Goal: Transaction & Acquisition: Purchase product/service

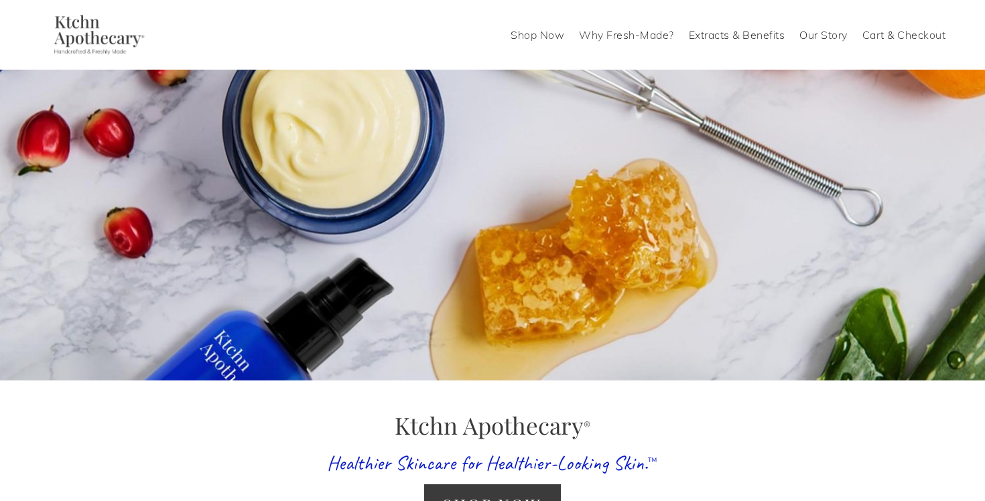
click at [827, 33] on link "Our Story" at bounding box center [823, 34] width 48 height 21
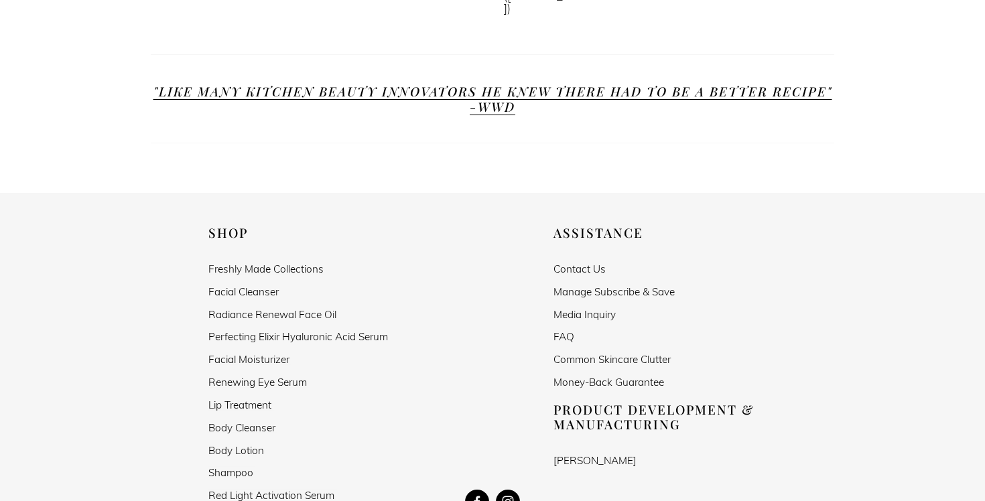
scroll to position [1131, 0]
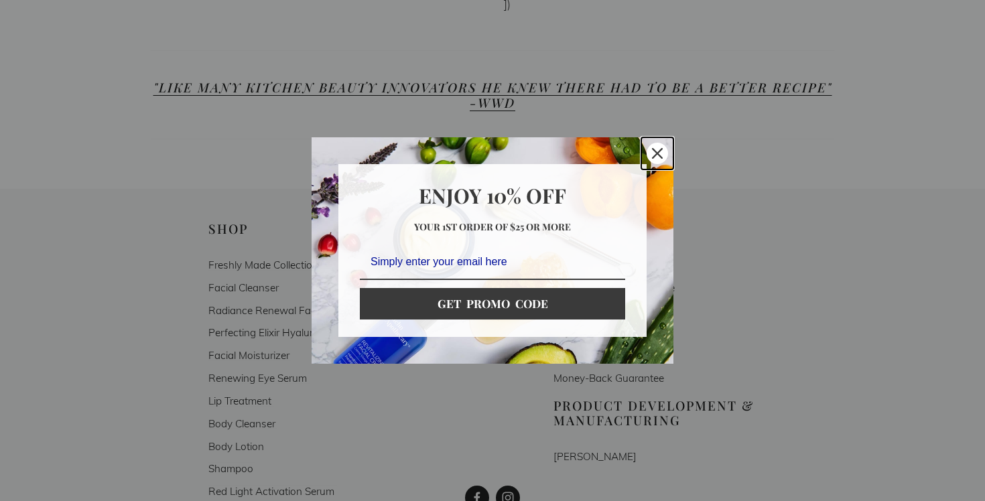
click at [657, 151] on icon "close icon" at bounding box center [657, 153] width 11 height 11
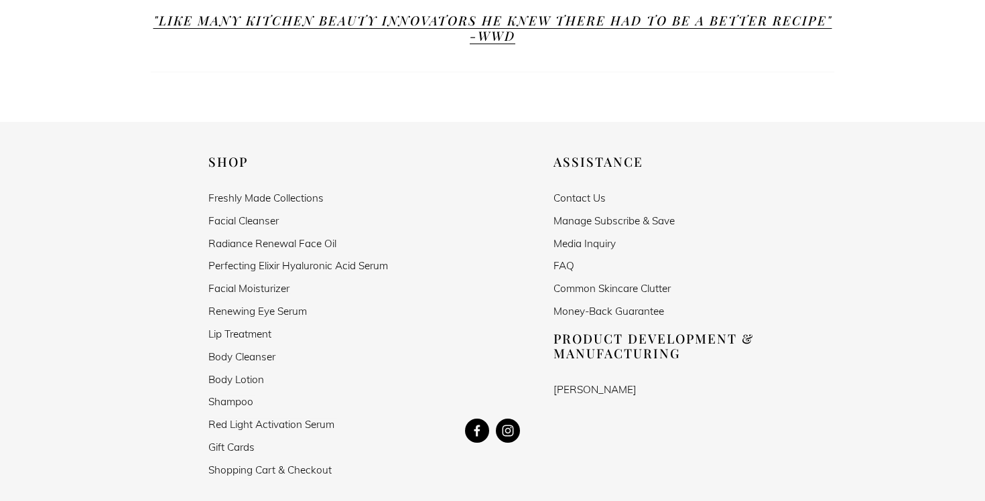
scroll to position [1126, 0]
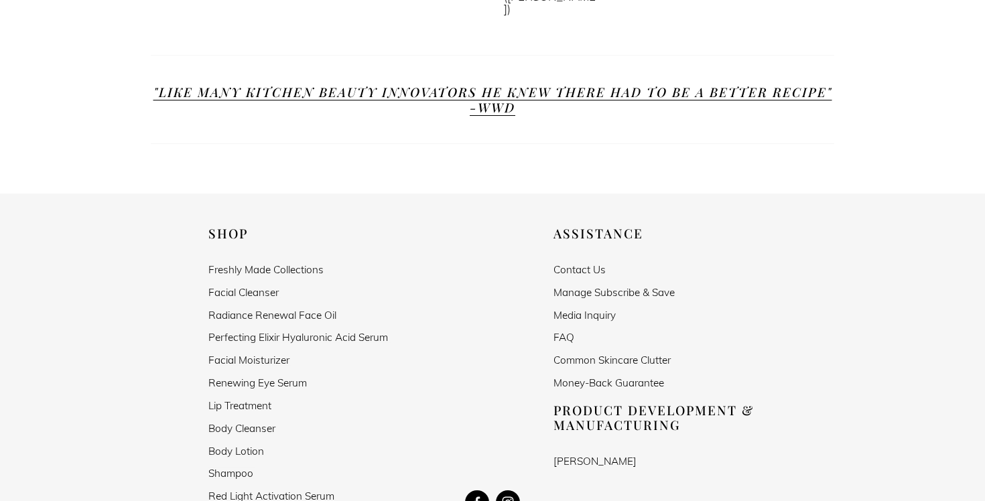
click at [310, 310] on link "Radiance Renewal Face Oil" at bounding box center [272, 315] width 128 height 11
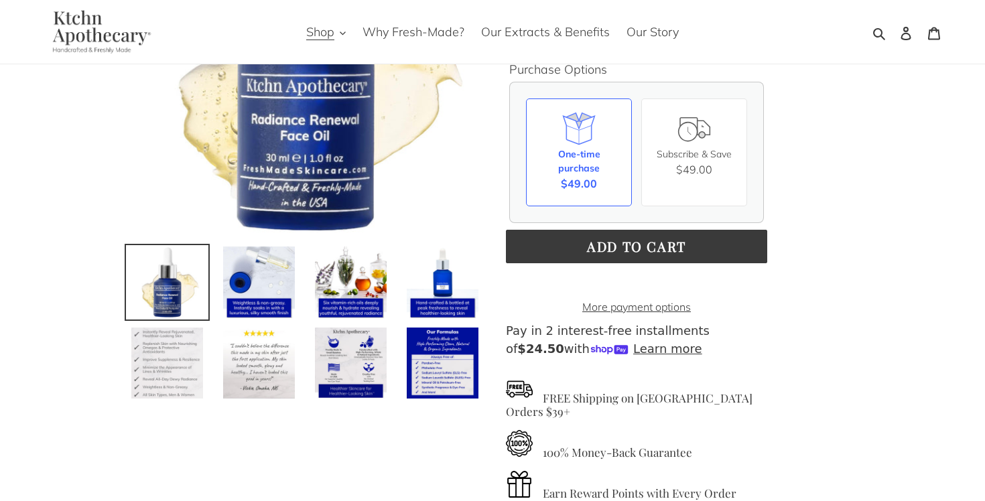
click at [131, 366] on img at bounding box center [167, 363] width 74 height 74
